Goal: Communication & Community: Share content

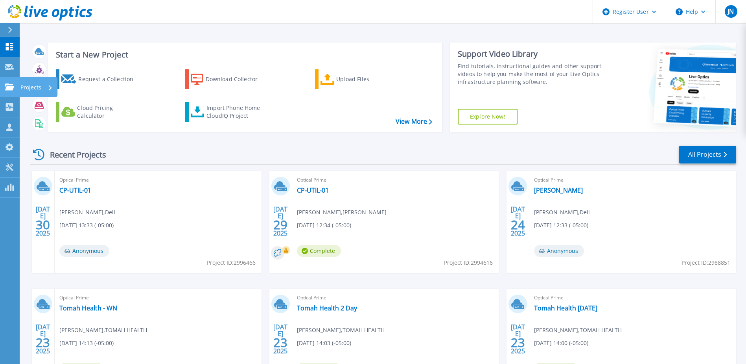
click at [32, 86] on p "Projects" at bounding box center [30, 87] width 21 height 20
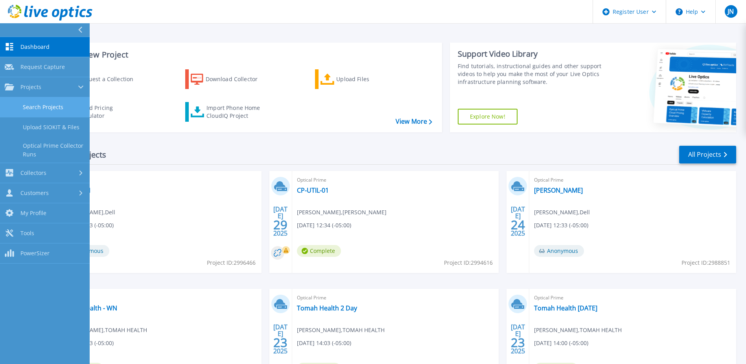
click at [38, 114] on link "Search Projects" at bounding box center [45, 107] width 90 height 20
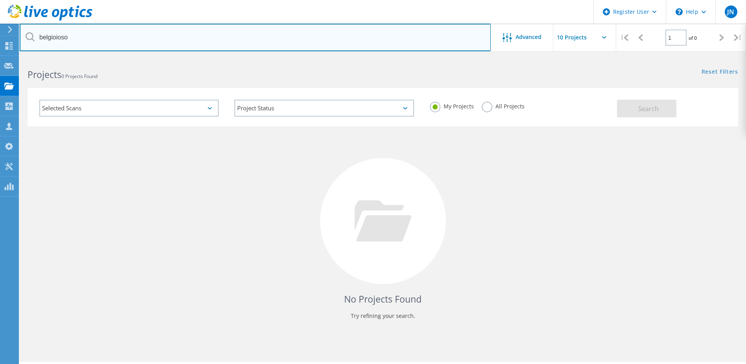
click at [164, 40] on input "belgioioso" at bounding box center [255, 38] width 471 height 28
type input "[PERSON_NAME]"
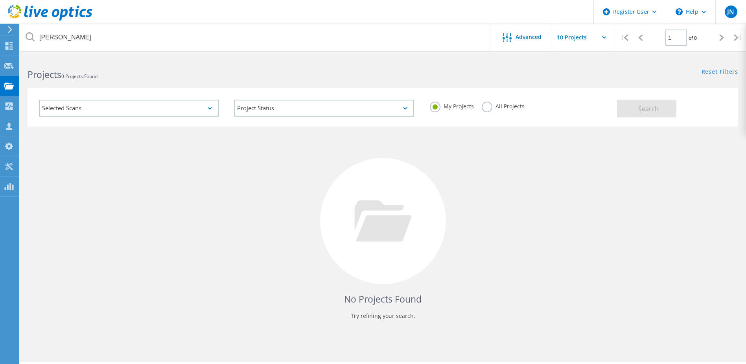
click at [483, 109] on label "All Projects" at bounding box center [503, 104] width 43 height 7
click at [0, 0] on input "All Projects" at bounding box center [0, 0] width 0 height 0
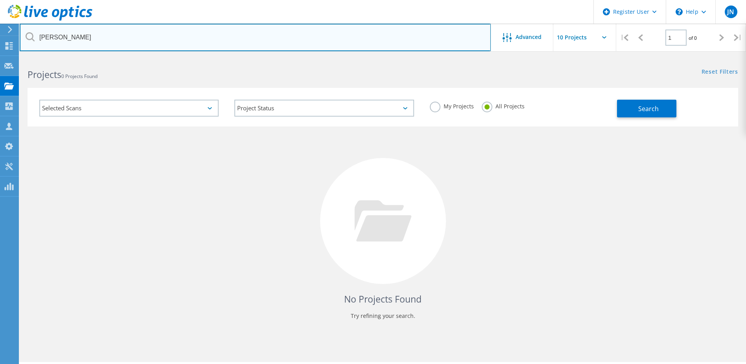
click at [328, 33] on input "[PERSON_NAME]" at bounding box center [255, 38] width 471 height 28
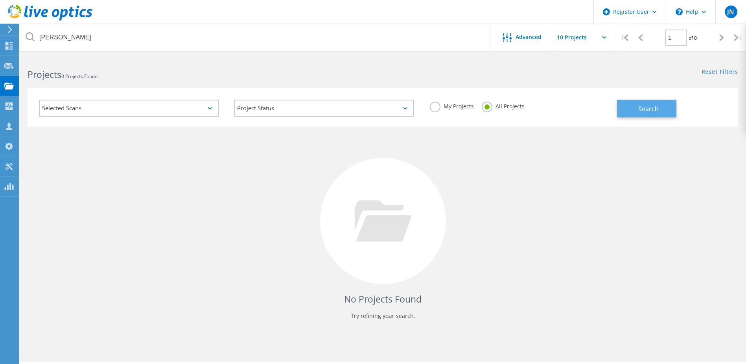
click at [657, 108] on span "Search" at bounding box center [648, 108] width 20 height 9
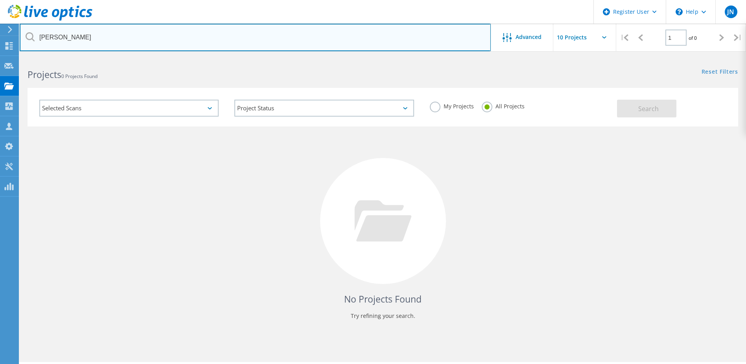
click at [142, 45] on input "[PERSON_NAME]" at bounding box center [255, 38] width 471 height 28
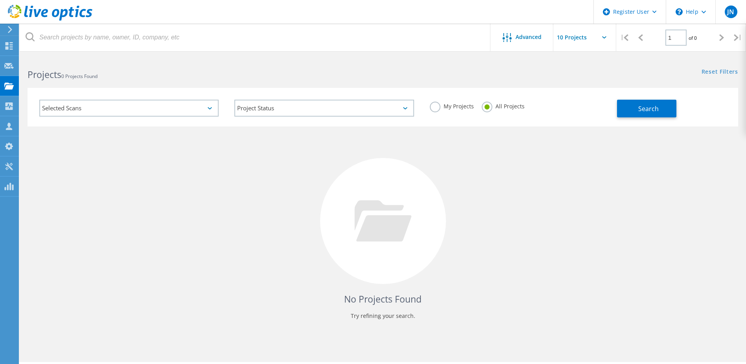
click at [197, 210] on div "No Projects Found Try refining your search." at bounding box center [383, 227] width 711 height 203
click at [31, 83] on div "Projects" at bounding box center [37, 86] width 30 height 6
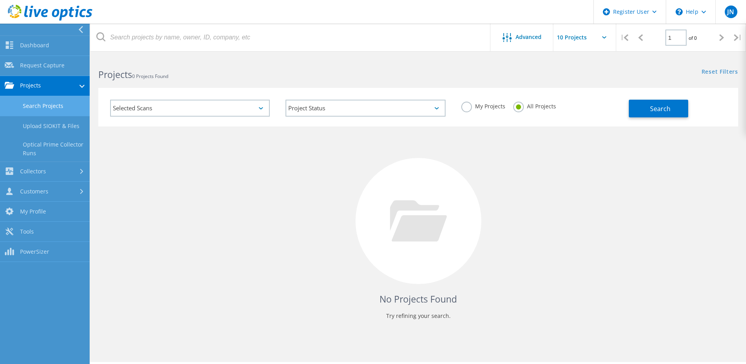
click at [35, 115] on link "Search Projects" at bounding box center [45, 106] width 90 height 20
click at [35, 111] on link "Search Projects" at bounding box center [45, 106] width 90 height 20
click at [242, 21] on header "Register User \n Help Explore Helpful Articles Contact Support JN Dell User [PE…" at bounding box center [373, 12] width 746 height 24
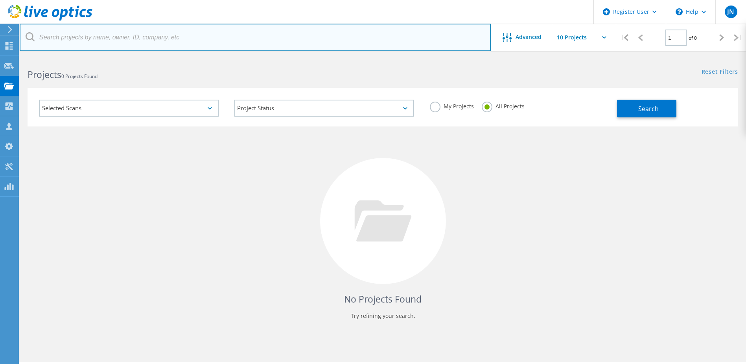
click at [229, 38] on input "text" at bounding box center [255, 38] width 471 height 28
type input "[PERSON_NAME]"
click at [439, 42] on input "[PERSON_NAME]" at bounding box center [255, 38] width 471 height 28
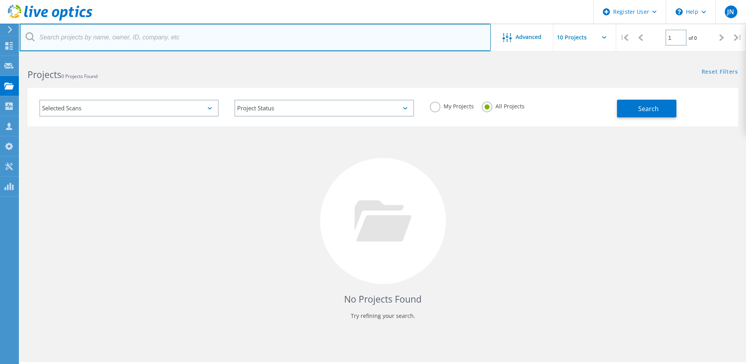
paste input "[PERSON_NAME] <[EMAIL_ADDRESS][DOMAIN_NAME]>"
type input "[PERSON_NAME] <[EMAIL_ADDRESS][DOMAIN_NAME]>"
click at [390, 32] on input "[PERSON_NAME] <[EMAIL_ADDRESS][DOMAIN_NAME]>" at bounding box center [255, 38] width 471 height 28
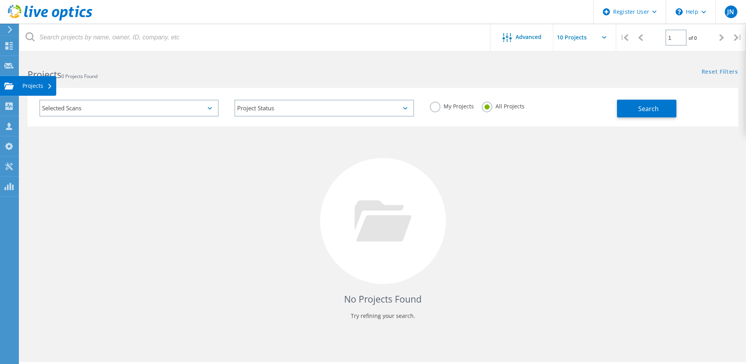
click at [4, 88] on icon at bounding box center [8, 85] width 9 height 7
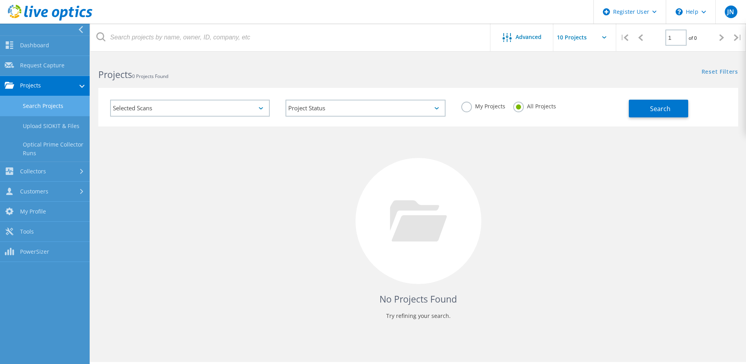
click at [41, 99] on link "Search Projects" at bounding box center [45, 106] width 90 height 20
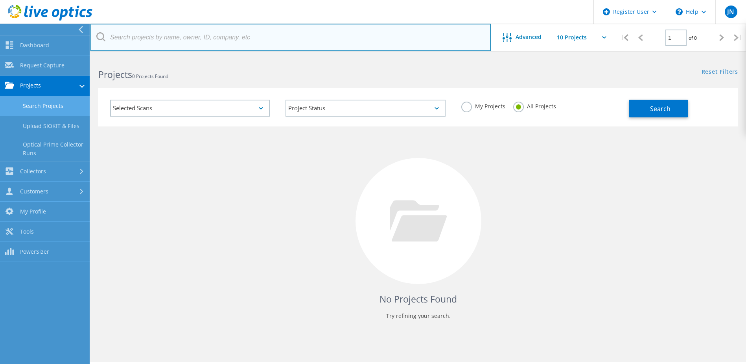
click at [199, 36] on input "text" at bounding box center [290, 38] width 400 height 28
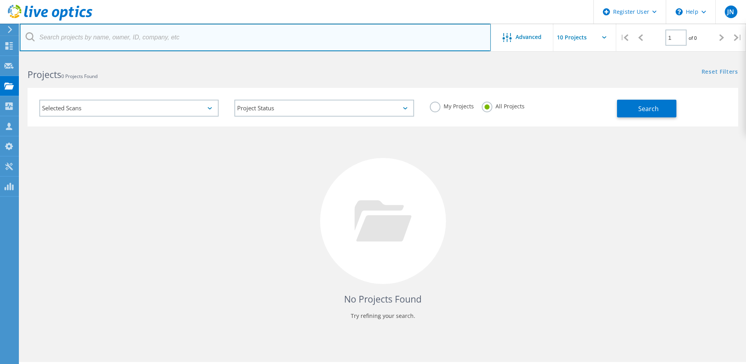
type input "[PERSON_NAME]"
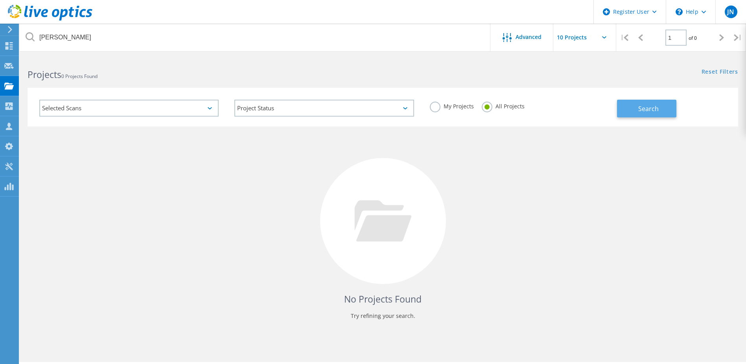
click at [654, 113] on button "Search" at bounding box center [646, 109] width 59 height 18
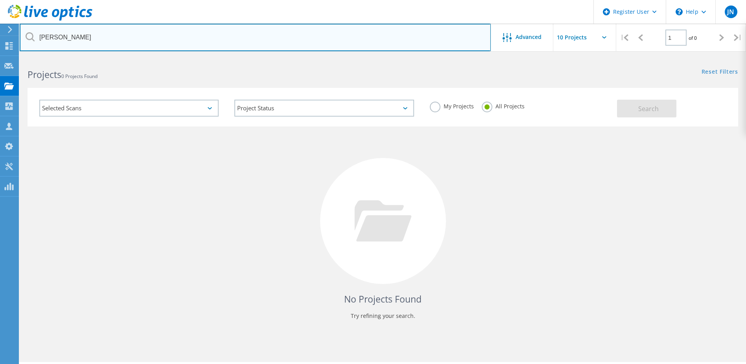
click at [197, 46] on input "[PERSON_NAME]" at bounding box center [255, 38] width 471 height 28
type input "live optics"
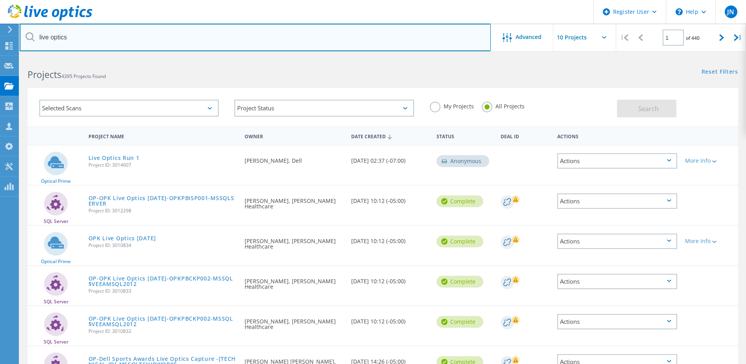
click at [224, 43] on input "live optics" at bounding box center [255, 38] width 471 height 28
click at [284, 38] on input "live optics" at bounding box center [255, 38] width 471 height 28
type input "[PERSON_NAME]"
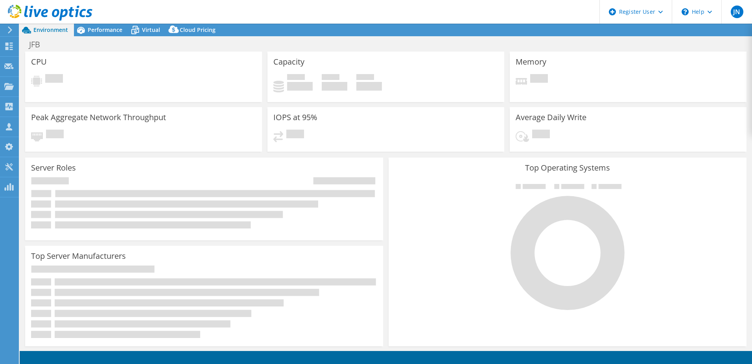
select select "USD"
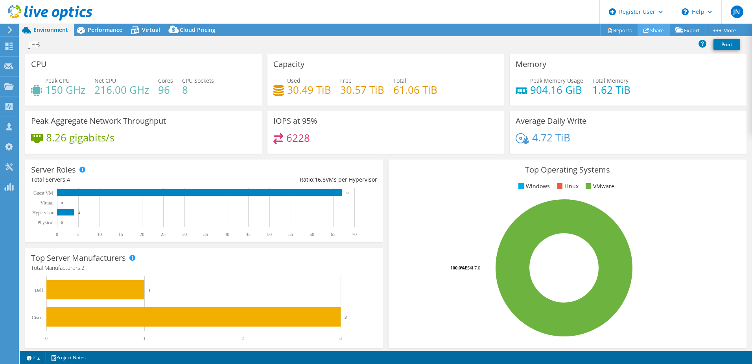
click at [649, 26] on link "Share" at bounding box center [654, 30] width 32 height 12
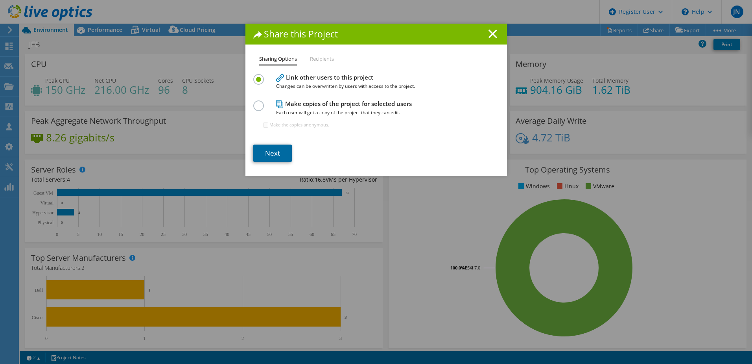
click at [273, 152] on link "Next" at bounding box center [272, 152] width 39 height 17
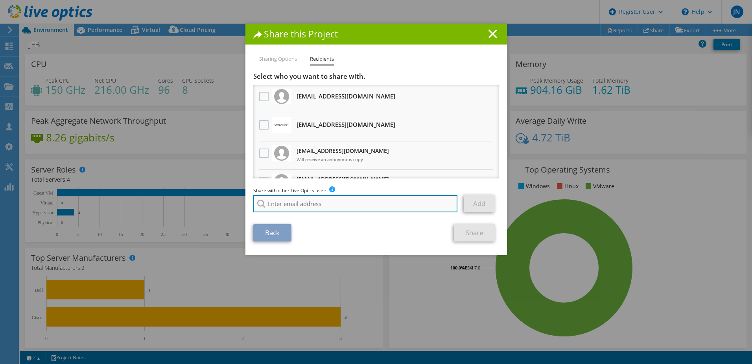
click at [307, 206] on input "search" at bounding box center [355, 203] width 205 height 17
type input "d"
click at [346, 202] on input "search" at bounding box center [355, 203] width 205 height 17
paste input "Daniela.Toruno@Dell.com"
type input "Daniela.Toruno@Dell.com"
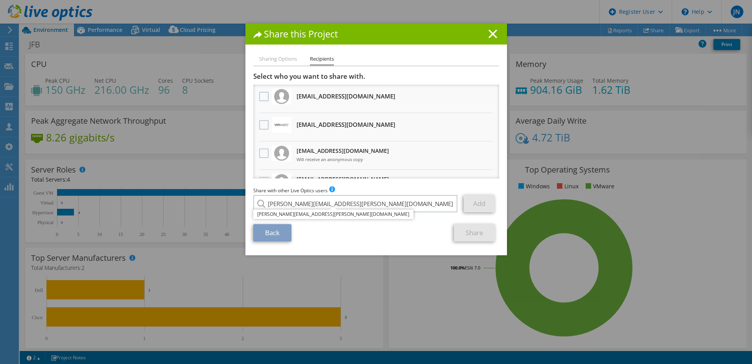
click at [306, 212] on li "Daniela.Toruno@Dell.com" at bounding box center [333, 213] width 160 height 9
click at [468, 203] on link "Add" at bounding box center [479, 203] width 31 height 17
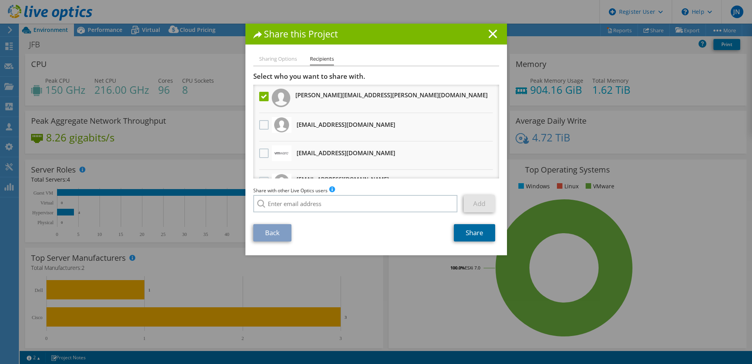
click at [470, 233] on link "Share" at bounding box center [474, 232] width 41 height 17
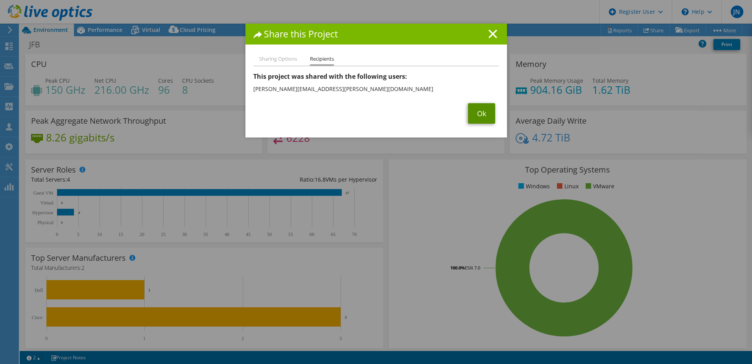
click at [476, 115] on link "Ok" at bounding box center [481, 113] width 27 height 20
